Goal: Information Seeking & Learning: Learn about a topic

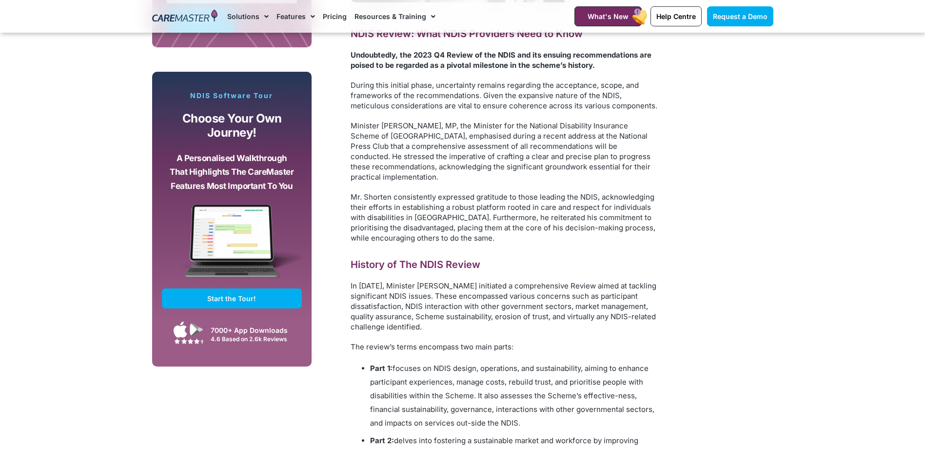
scroll to position [780, 0]
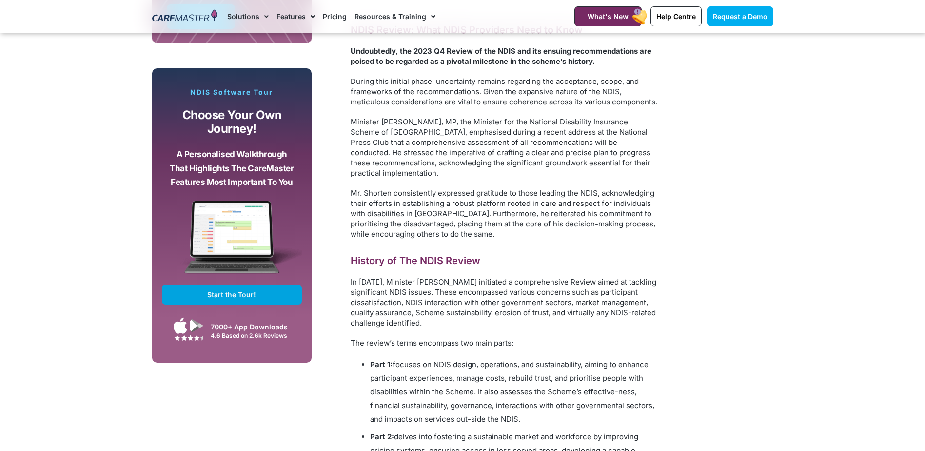
click at [245, 292] on span "Start the Tour!" at bounding box center [231, 294] width 49 height 8
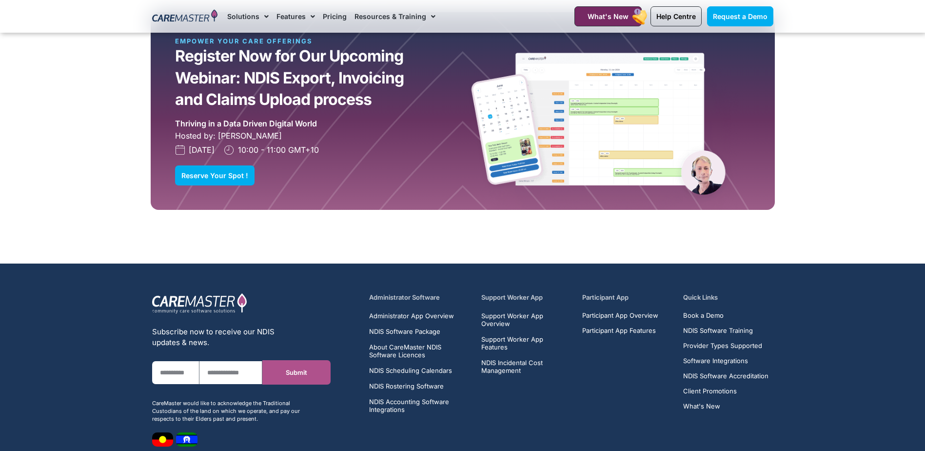
scroll to position [7165, 0]
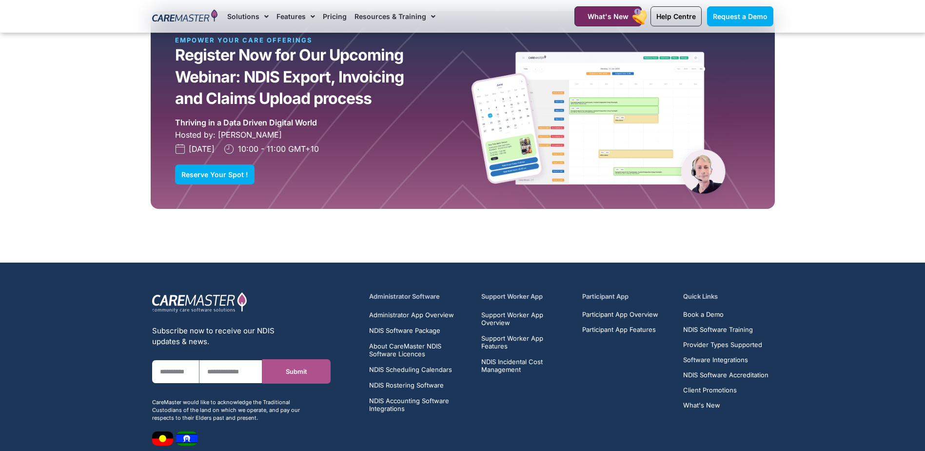
click at [408, 365] on li "NDIS Scheduling Calendars" at bounding box center [419, 371] width 101 height 12
click at [408, 365] on span "NDIS Scheduling Calendars" at bounding box center [410, 369] width 83 height 8
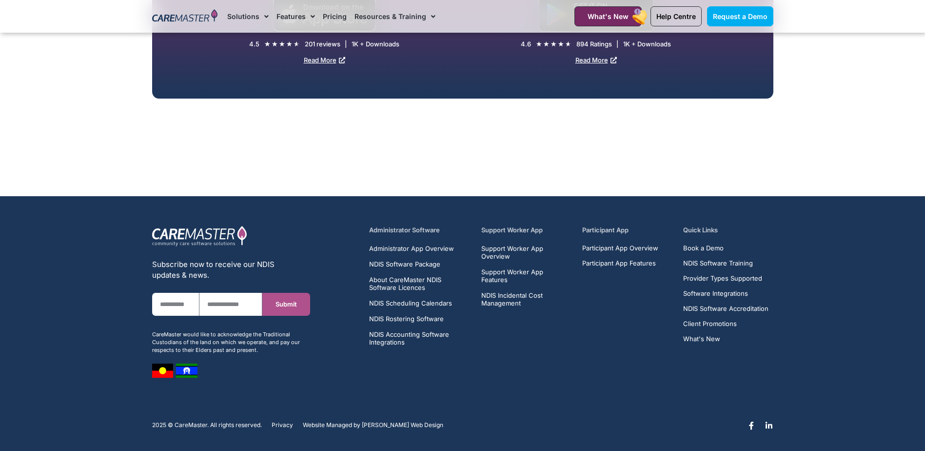
scroll to position [3501, 0]
